Goal: Transaction & Acquisition: Purchase product/service

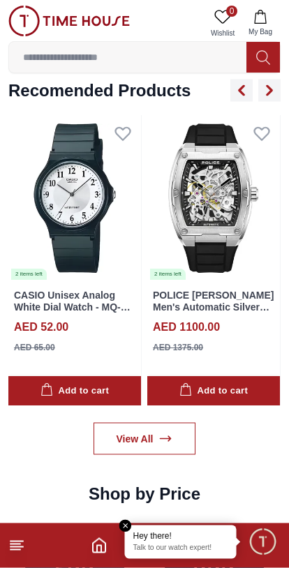
scroll to position [1717, 0]
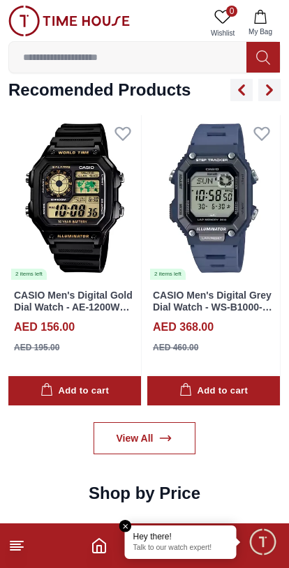
click at [160, 61] on input at bounding box center [127, 57] width 237 height 28
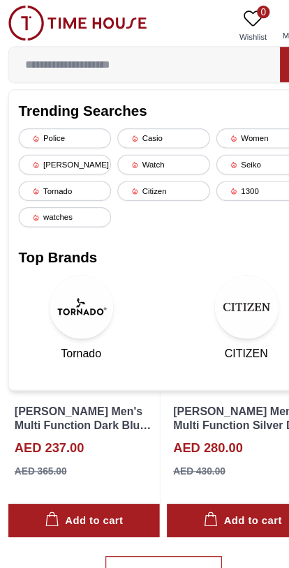
scroll to position [1626, 0]
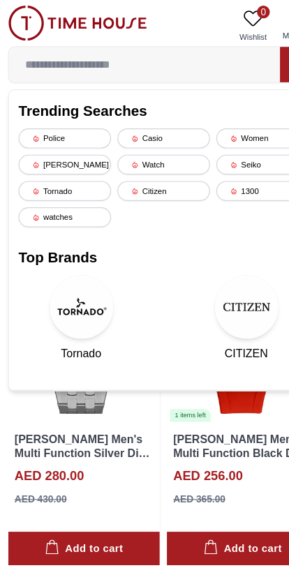
click at [71, 145] on div "[PERSON_NAME]" at bounding box center [57, 144] width 81 height 17
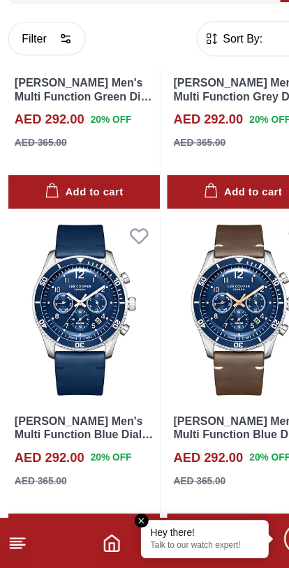
scroll to position [1982, 0]
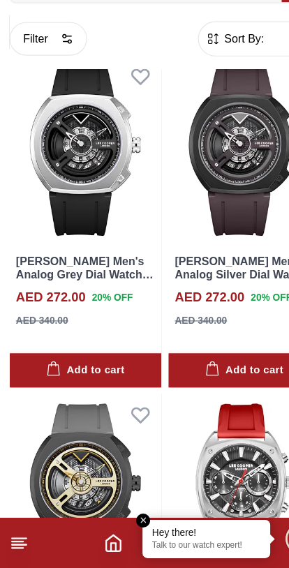
scroll to position [3913, 0]
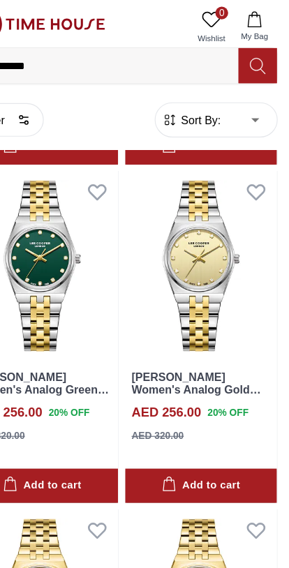
scroll to position [11266, 0]
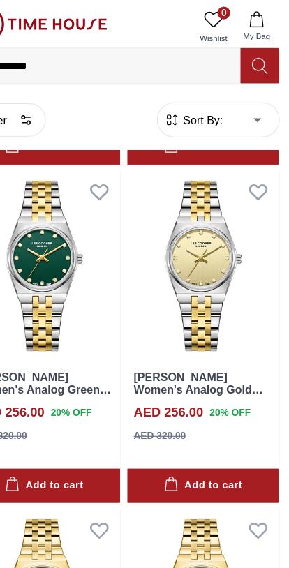
click at [205, 21] on link "0 Wishlist" at bounding box center [222, 24] width 35 height 36
click at [175, 48] on input "**********" at bounding box center [127, 57] width 237 height 28
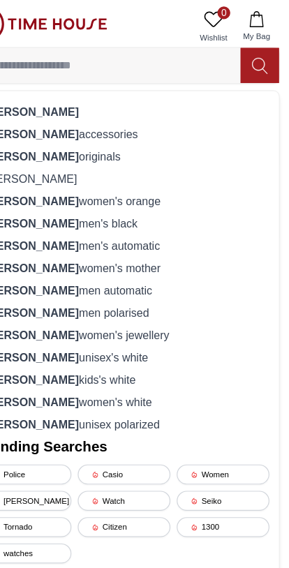
click at [110, 345] on div "[PERSON_NAME] women's white" at bounding box center [144, 352] width 254 height 20
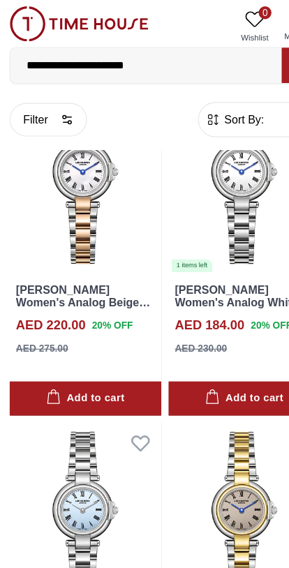
click at [175, 57] on input "**********" at bounding box center [127, 57] width 237 height 28
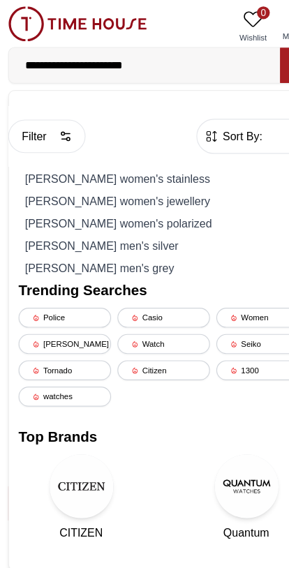
click at [132, 230] on div "[PERSON_NAME] men's grey" at bounding box center [144, 235] width 254 height 20
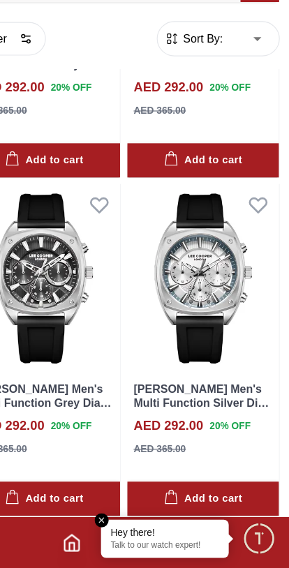
scroll to position [1144, 0]
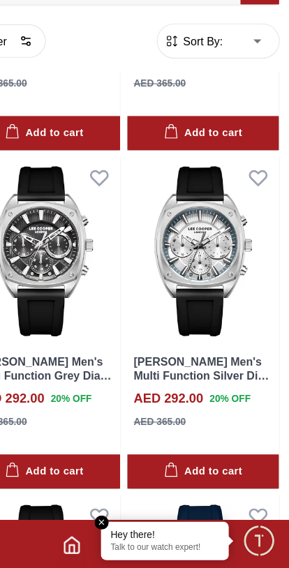
click at [113, 510] on icon at bounding box center [123, 520] width 20 height 20
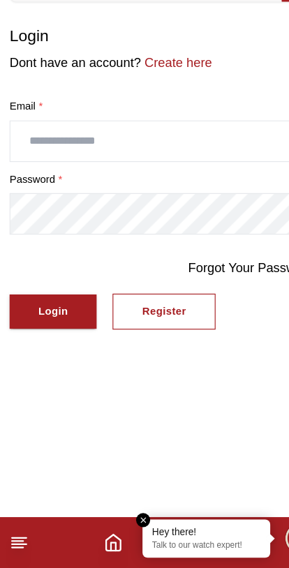
click at [103, 538] on icon "Home" at bounding box center [99, 546] width 17 height 17
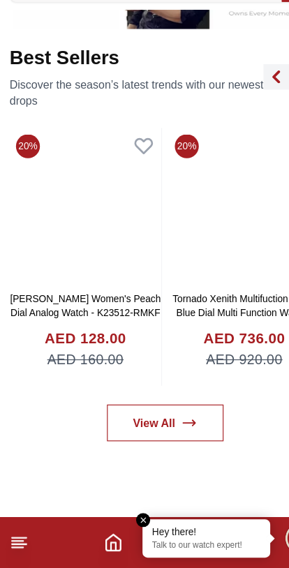
scroll to position [520, 0]
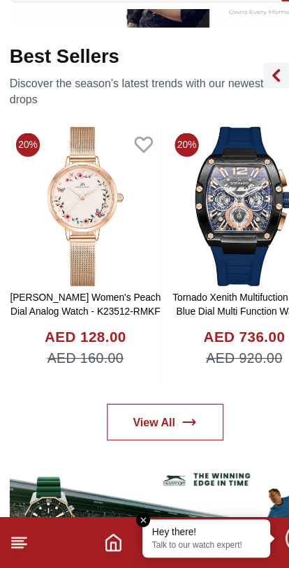
click at [180, 227] on img at bounding box center [213, 252] width 133 height 140
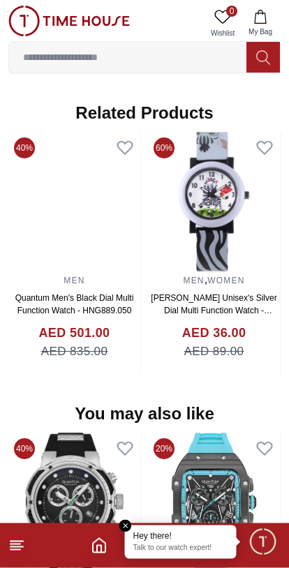
scroll to position [1299, 0]
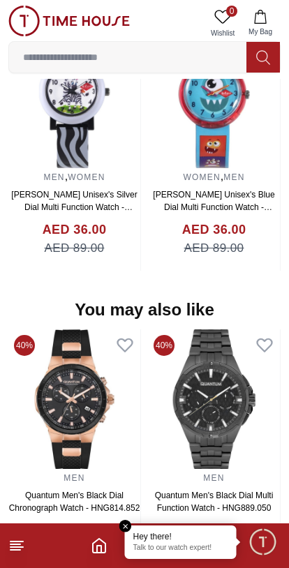
click at [110, 375] on img at bounding box center [74, 400] width 132 height 140
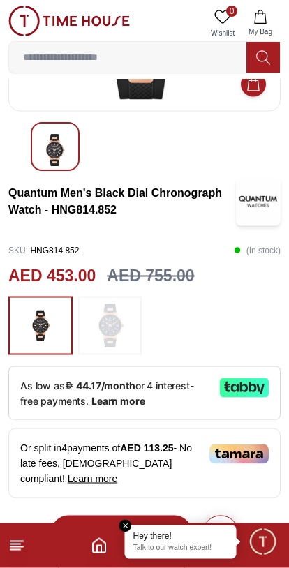
scroll to position [187, 0]
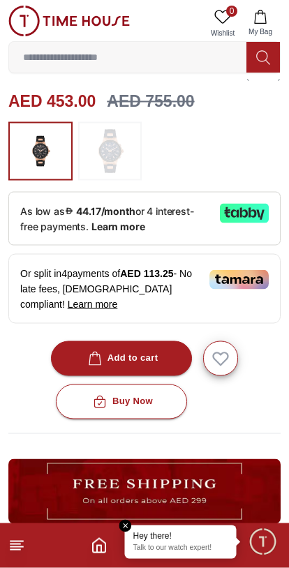
click at [135, 353] on div "Add to cart" at bounding box center [121, 359] width 73 height 16
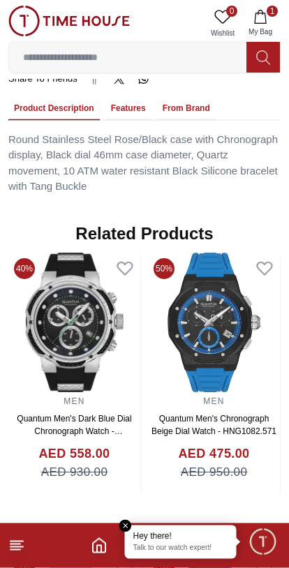
scroll to position [987, 0]
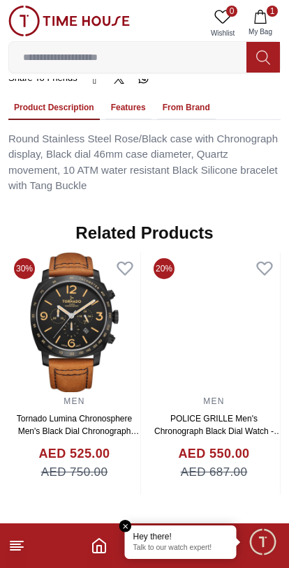
click at [126, 349] on img at bounding box center [74, 323] width 132 height 140
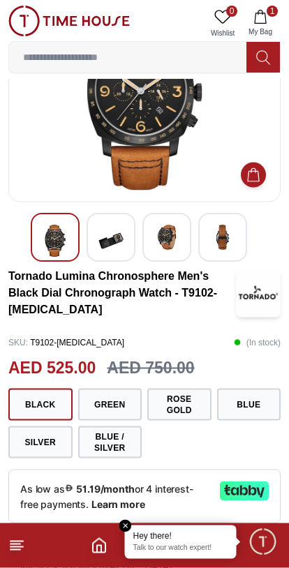
scroll to position [94, 0]
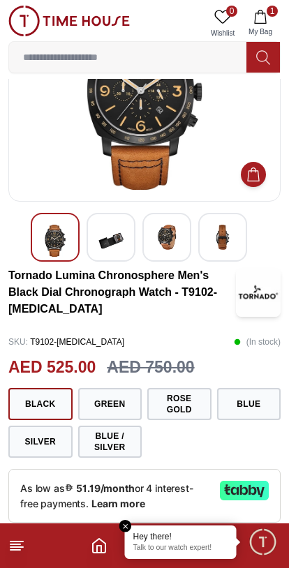
click at [115, 409] on button "Green" at bounding box center [110, 404] width 64 height 32
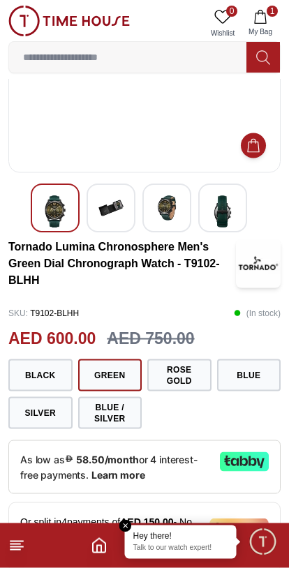
scroll to position [123, 0]
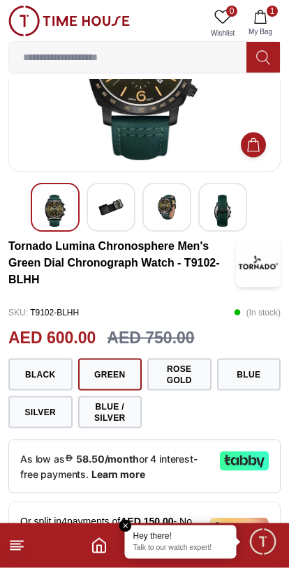
click at [242, 365] on button "Blue" at bounding box center [249, 375] width 64 height 32
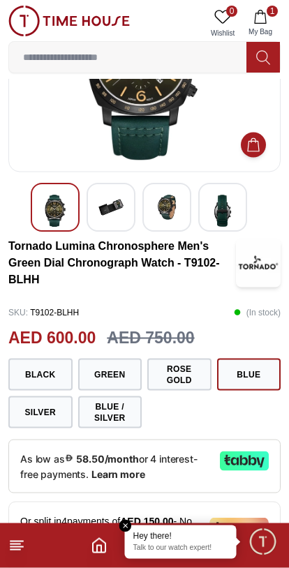
scroll to position [124, 0]
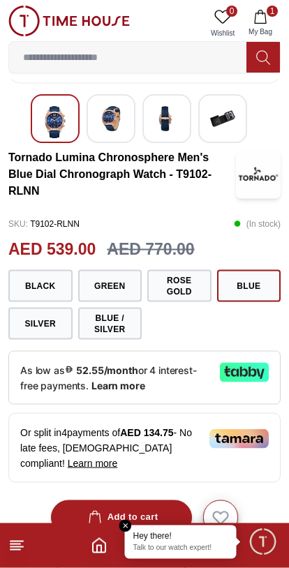
scroll to position [212, 0]
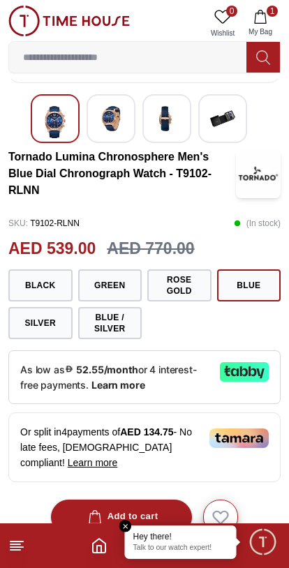
click at [24, 325] on button "Silver" at bounding box center [40, 323] width 64 height 32
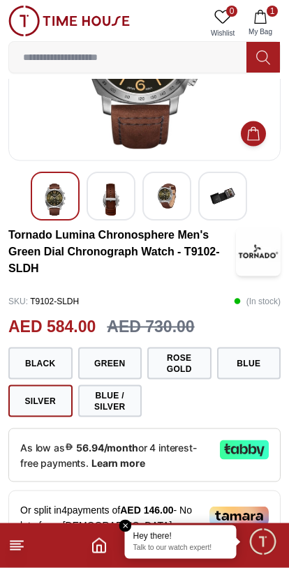
click at [116, 404] on button "Blue / Silver" at bounding box center [110, 401] width 64 height 32
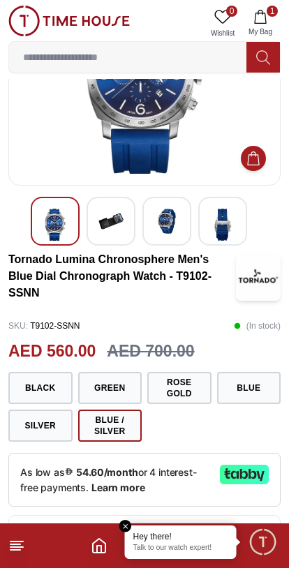
scroll to position [110, 0]
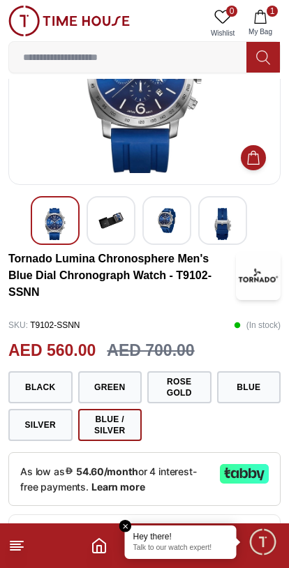
click at [38, 420] on button "Silver" at bounding box center [40, 425] width 64 height 32
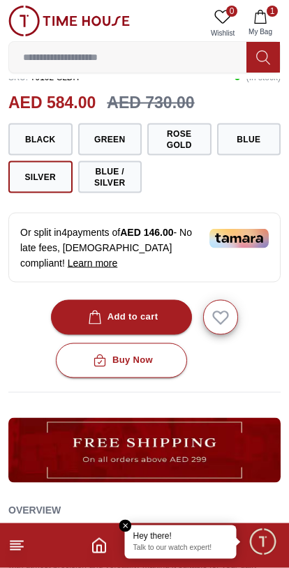
click at [128, 321] on div "Add to cart" at bounding box center [121, 317] width 73 height 16
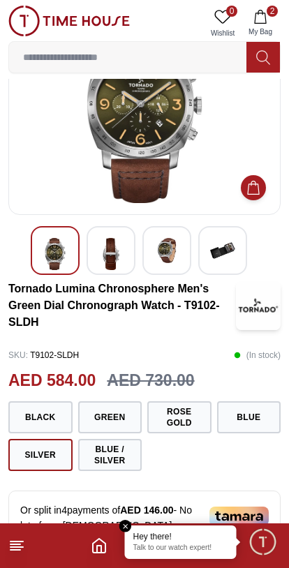
scroll to position [92, 0]
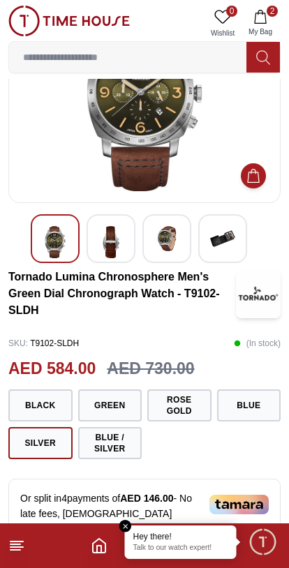
click at [54, 403] on button "Black" at bounding box center [40, 406] width 64 height 32
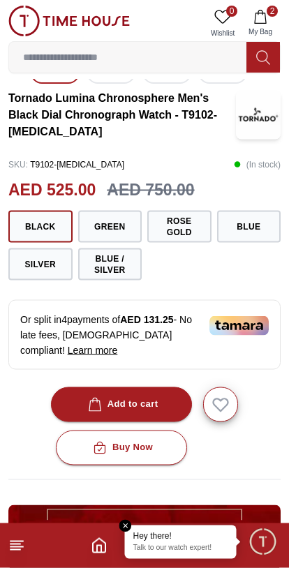
click at [113, 415] on button "Add to cart" at bounding box center [122, 405] width 142 height 35
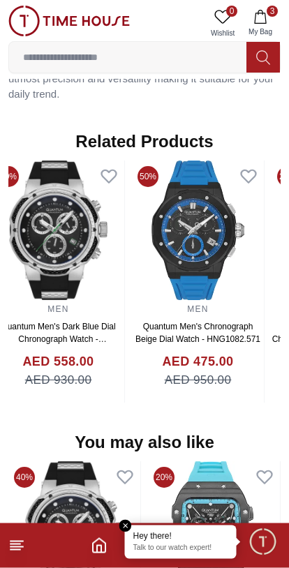
scroll to position [1092, 0]
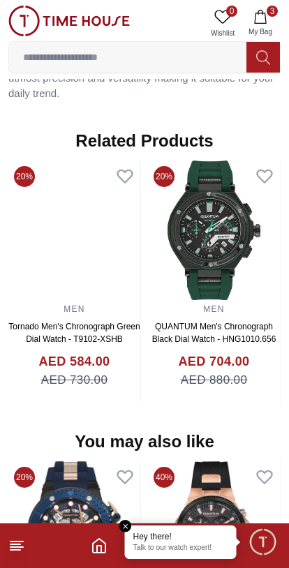
click at [86, 242] on img at bounding box center [74, 231] width 132 height 140
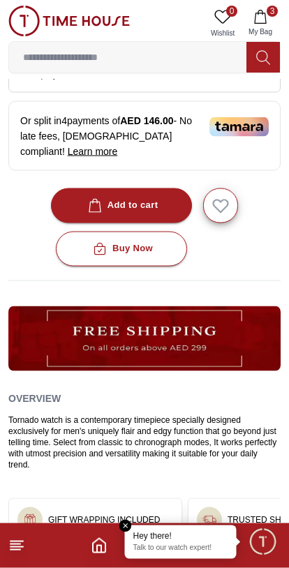
scroll to position [450, 0]
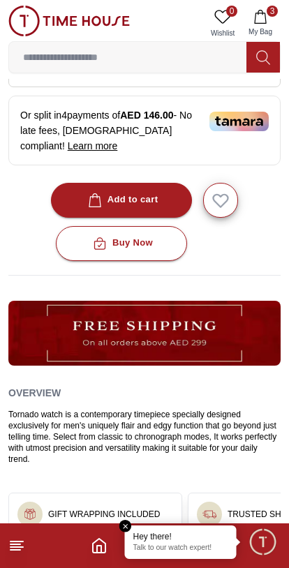
click at [110, 193] on div "Add to cart" at bounding box center [121, 200] width 73 height 16
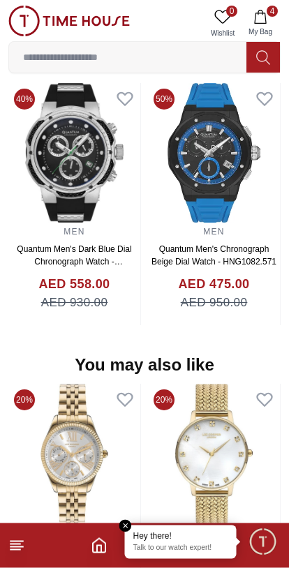
scroll to position [1198, 0]
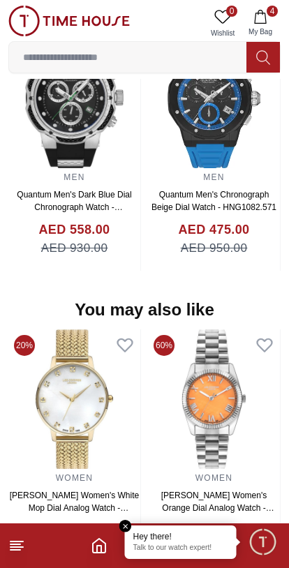
click at [80, 548] on footer "4" at bounding box center [144, 546] width 289 height 45
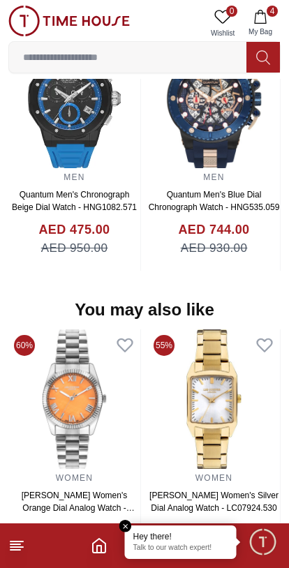
click at [17, 28] on img at bounding box center [69, 21] width 122 height 31
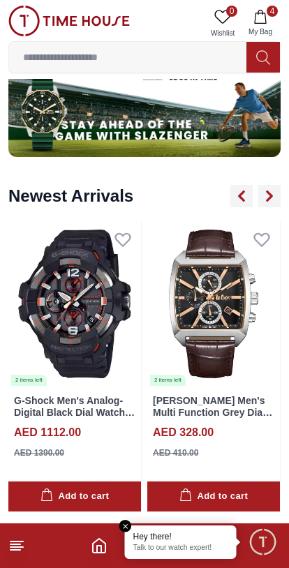
scroll to position [935, 0]
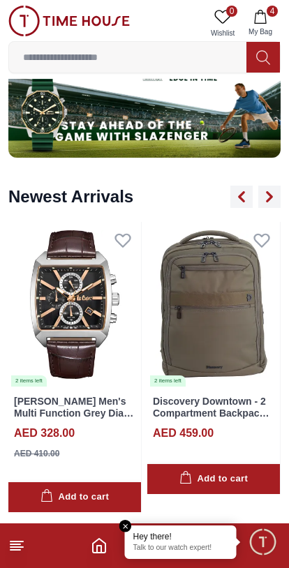
click at [84, 310] on img at bounding box center [74, 305] width 133 height 166
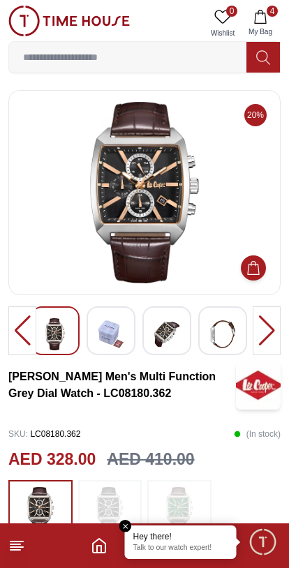
click at [106, 198] on img at bounding box center [144, 193] width 249 height 182
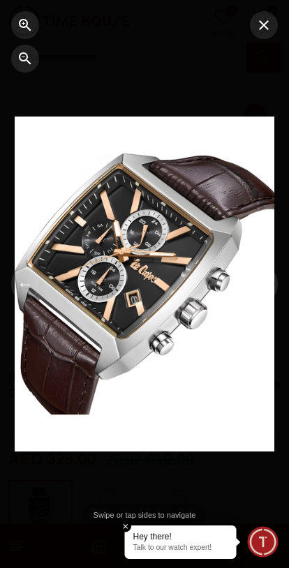
click at [256, 36] on button "button" at bounding box center [264, 25] width 28 height 28
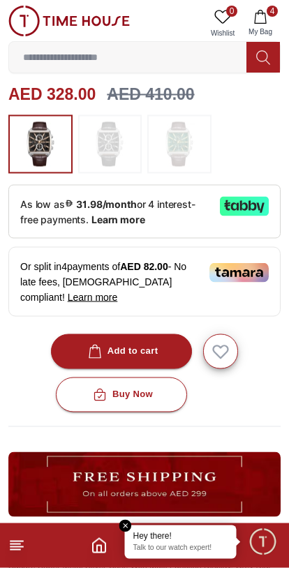
click at [128, 340] on button "Add to cart" at bounding box center [122, 352] width 142 height 35
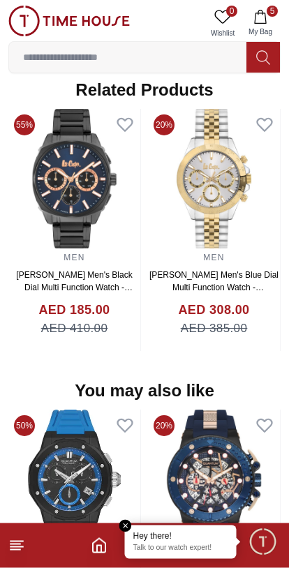
scroll to position [1212, 0]
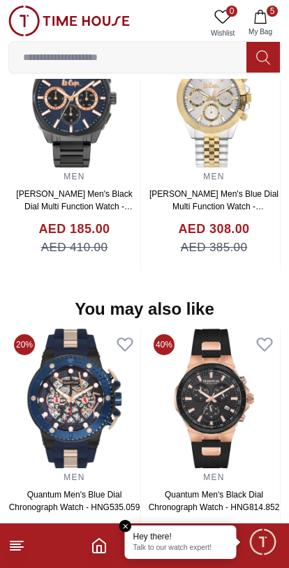
click at [103, 547] on icon "Home" at bounding box center [99, 546] width 17 height 17
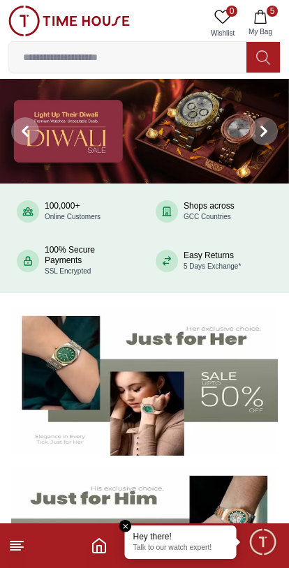
click at [93, 554] on footer "5" at bounding box center [144, 546] width 289 height 45
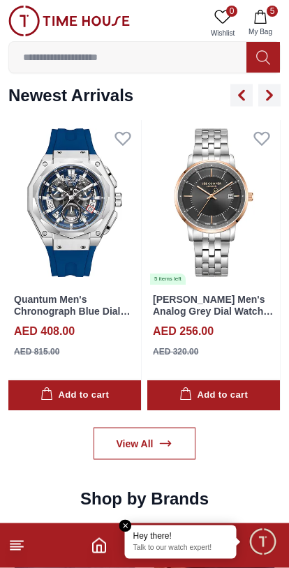
scroll to position [1037, 0]
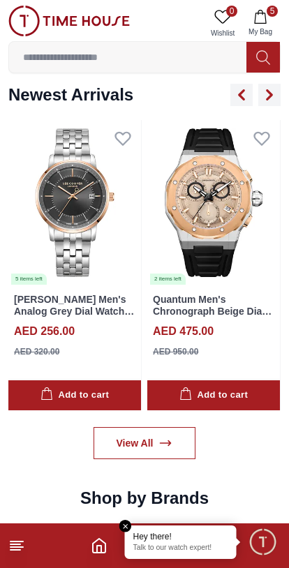
click at [194, 224] on img at bounding box center [213, 203] width 133 height 166
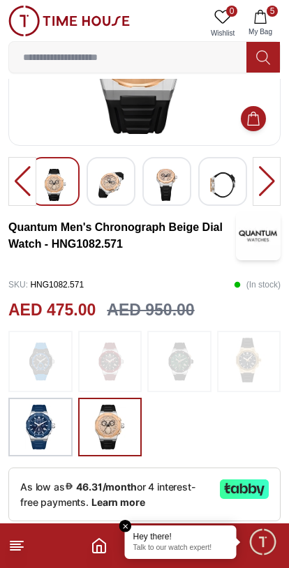
click at [110, 182] on img at bounding box center [110, 185] width 25 height 32
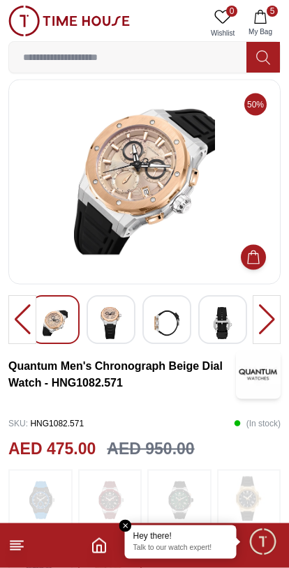
click at [122, 313] on img at bounding box center [110, 324] width 25 height 32
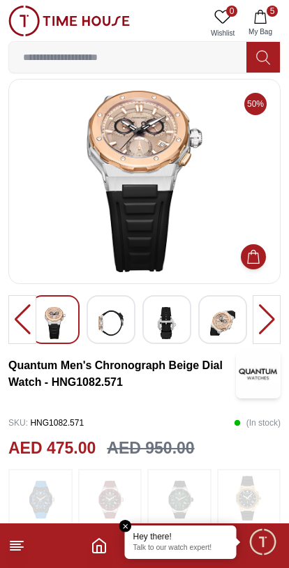
click at [163, 317] on img at bounding box center [166, 323] width 25 height 32
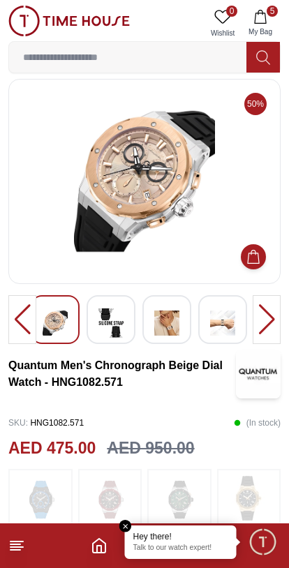
click at [164, 321] on img at bounding box center [166, 323] width 25 height 32
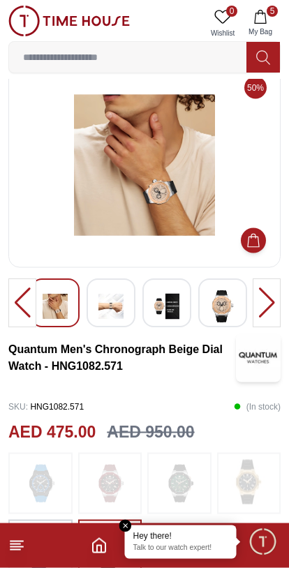
scroll to position [28, 0]
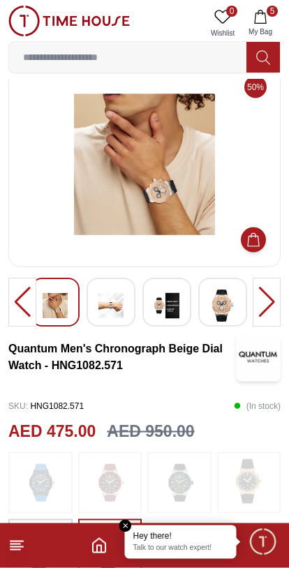
click at [221, 303] on img at bounding box center [222, 307] width 25 height 32
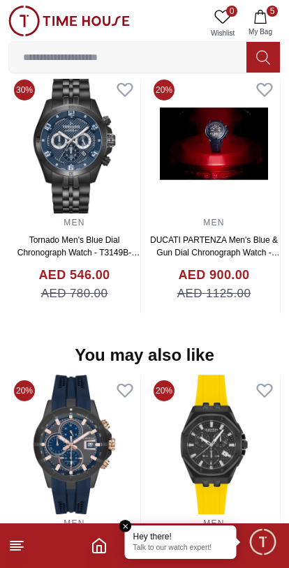
scroll to position [1249, 0]
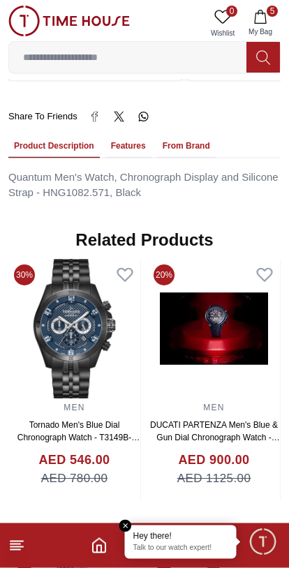
click at [66, 52] on input at bounding box center [127, 57] width 237 height 28
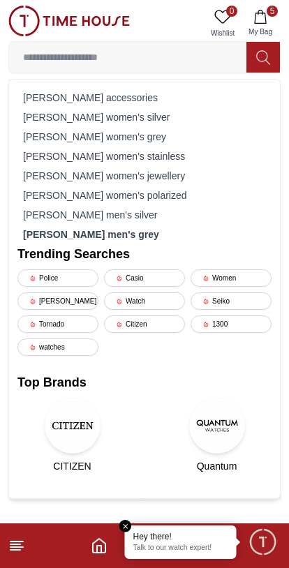
scroll to position [934, 0]
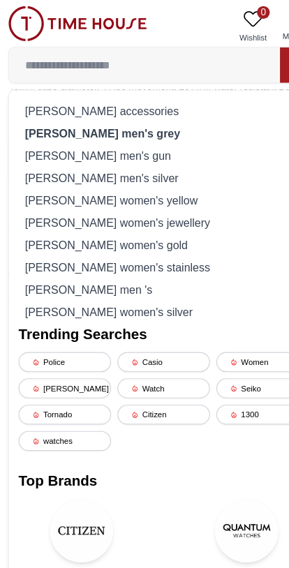
click at [57, 61] on input at bounding box center [127, 57] width 237 height 28
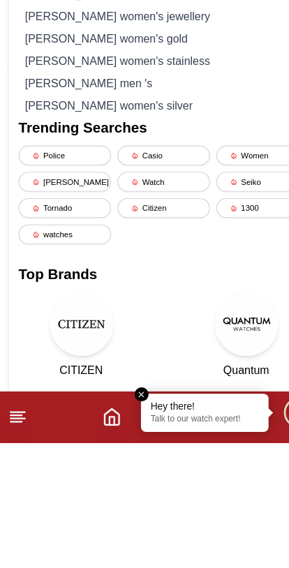
click at [42, 355] on div "Tornado" at bounding box center [57, 363] width 81 height 17
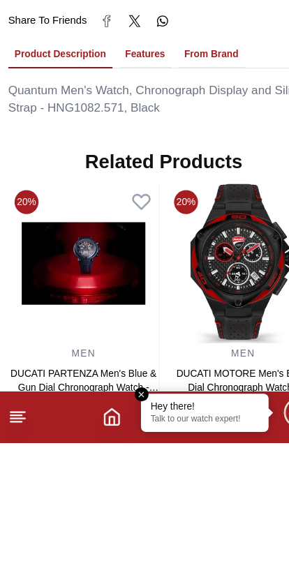
scroll to position [1043, 0]
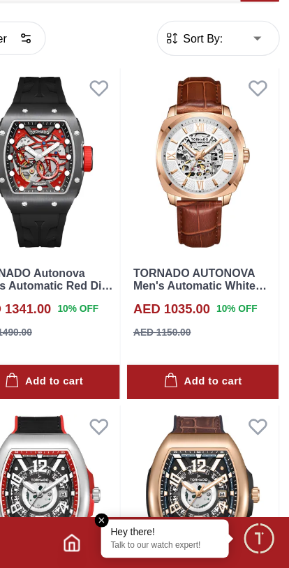
scroll to position [157, 0]
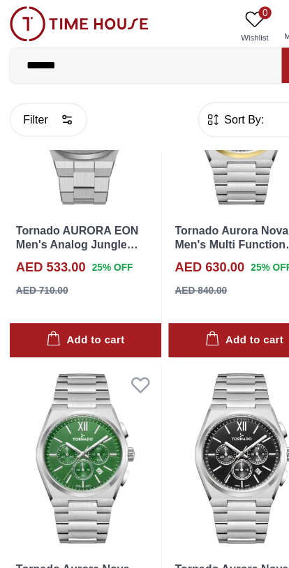
click at [84, 61] on input "*******" at bounding box center [127, 57] width 237 height 28
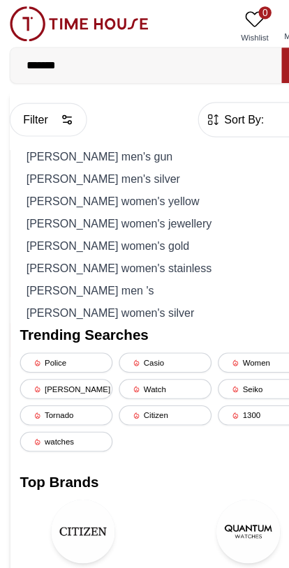
scroll to position [1541, 0]
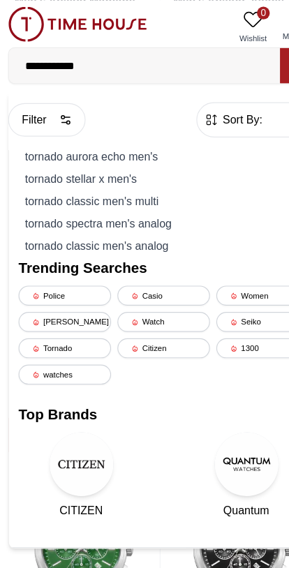
type input "**********"
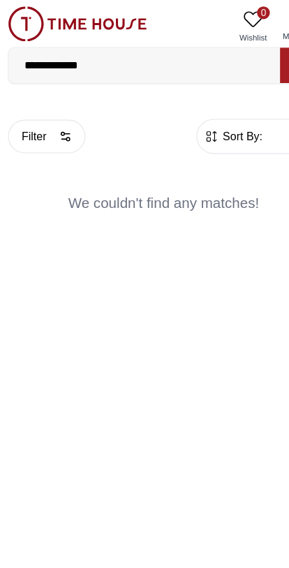
click at [91, 57] on input "**********" at bounding box center [127, 57] width 237 height 28
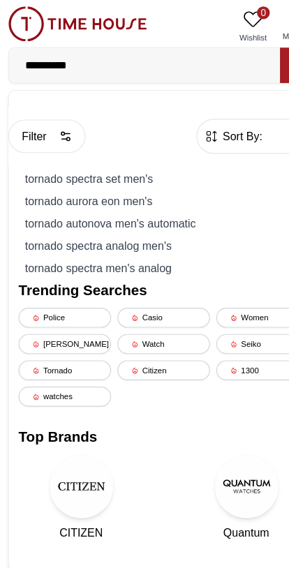
type input "*********"
